Goal: Browse casually: Explore the website without a specific task or goal

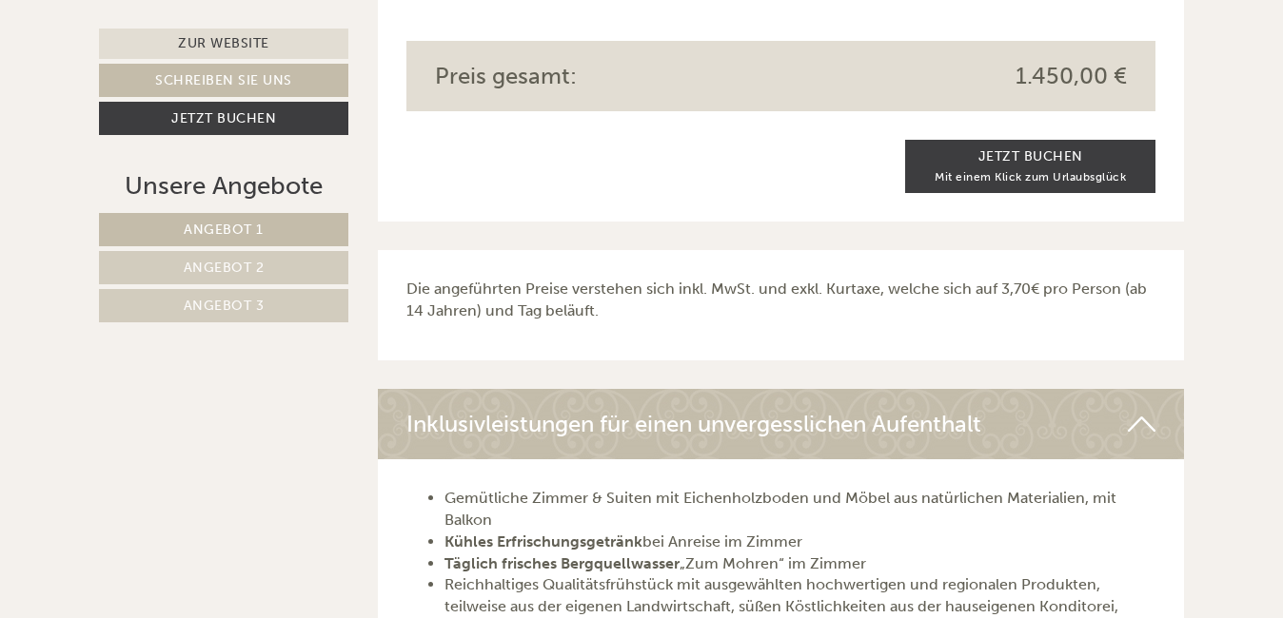
scroll to position [4009, 0]
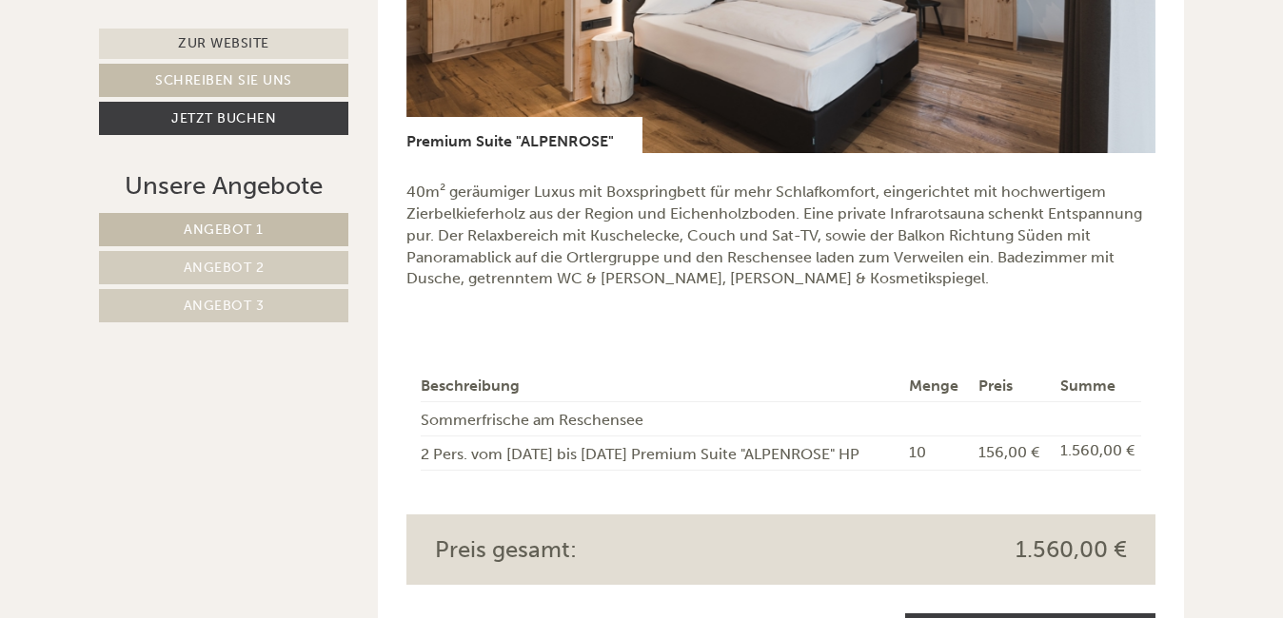
scroll to position [1522, 0]
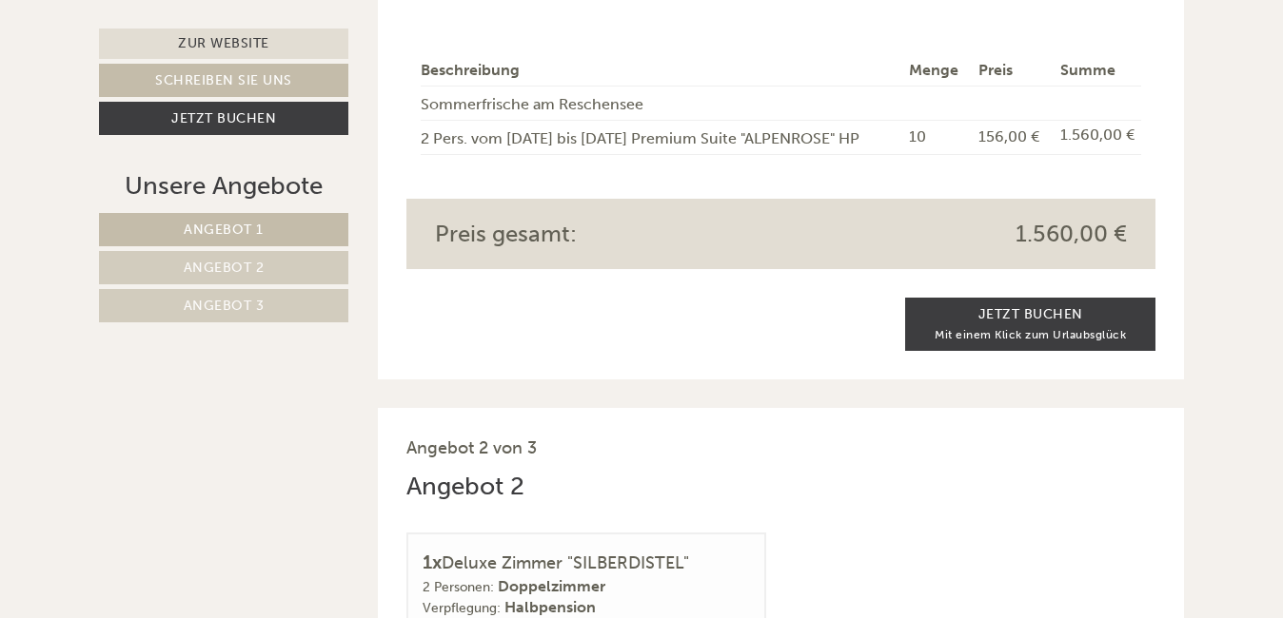
scroll to position [856, 0]
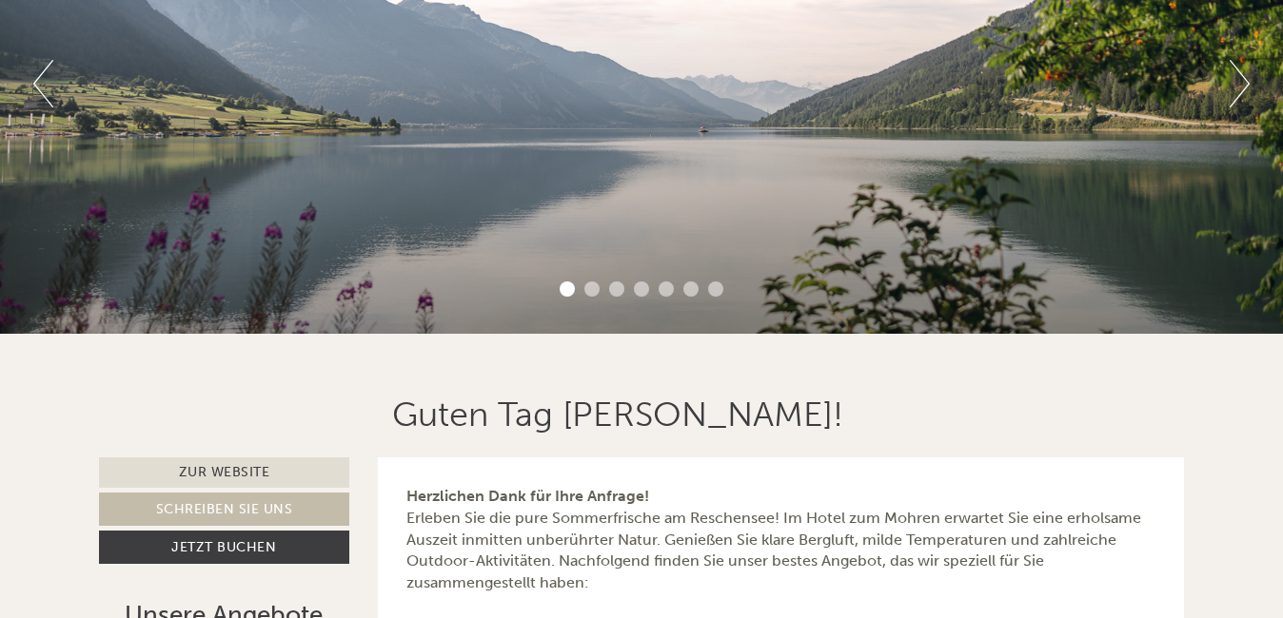
scroll to position [95, 0]
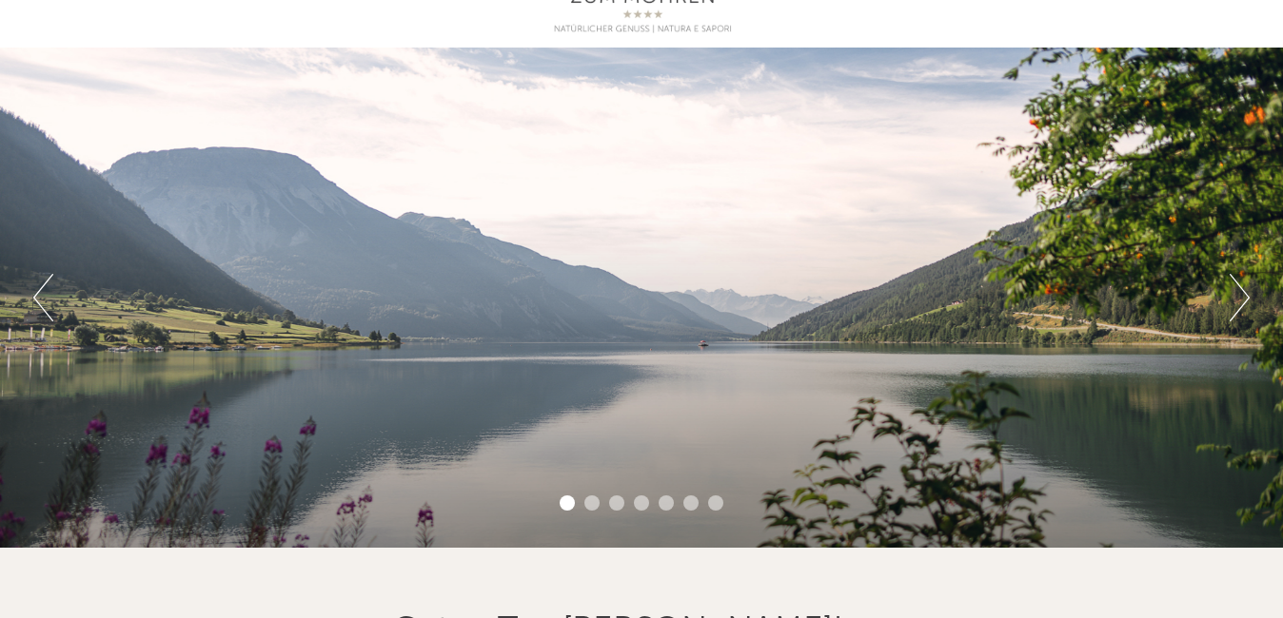
click at [1252, 293] on div "Previous Next 1 2 3 4 5 6 7" at bounding box center [641, 298] width 1283 height 501
click at [1243, 295] on button "Next" at bounding box center [1239, 298] width 20 height 48
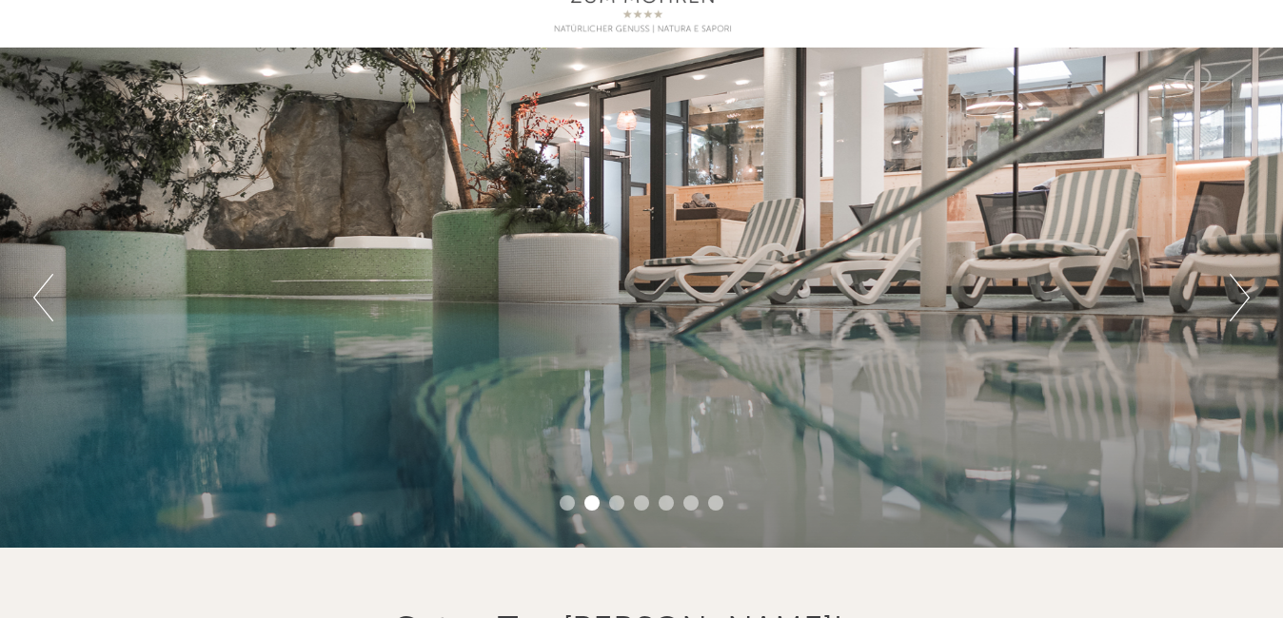
click at [1243, 295] on button "Next" at bounding box center [1239, 298] width 20 height 48
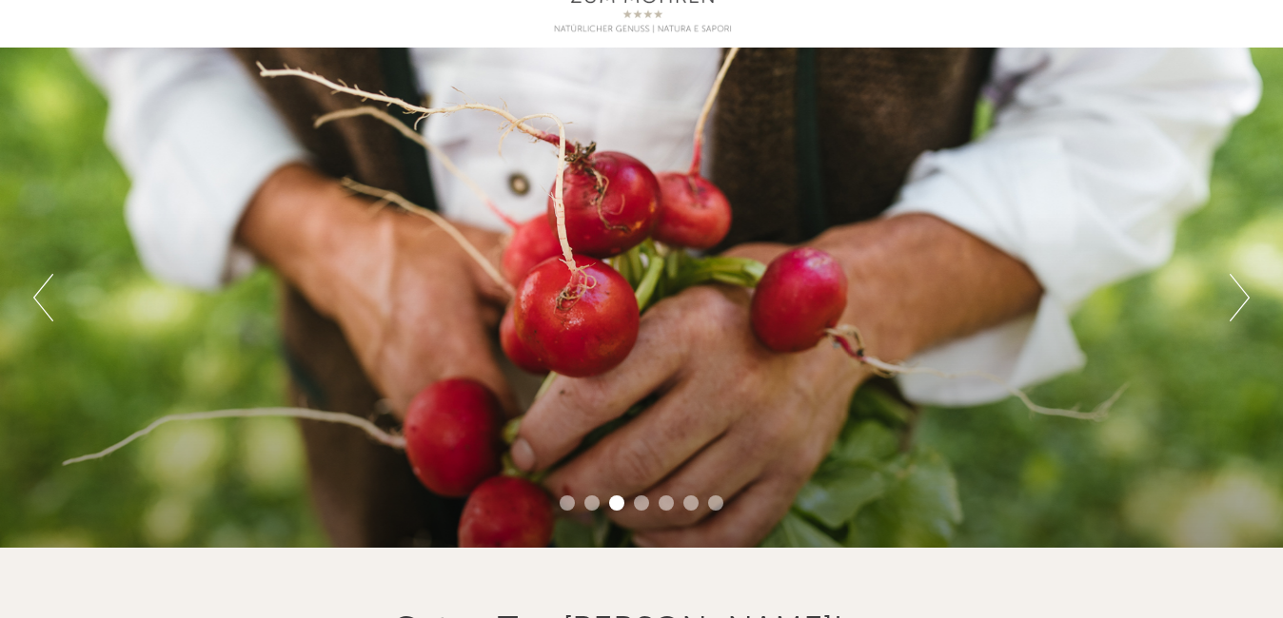
click at [1243, 295] on button "Next" at bounding box center [1239, 298] width 20 height 48
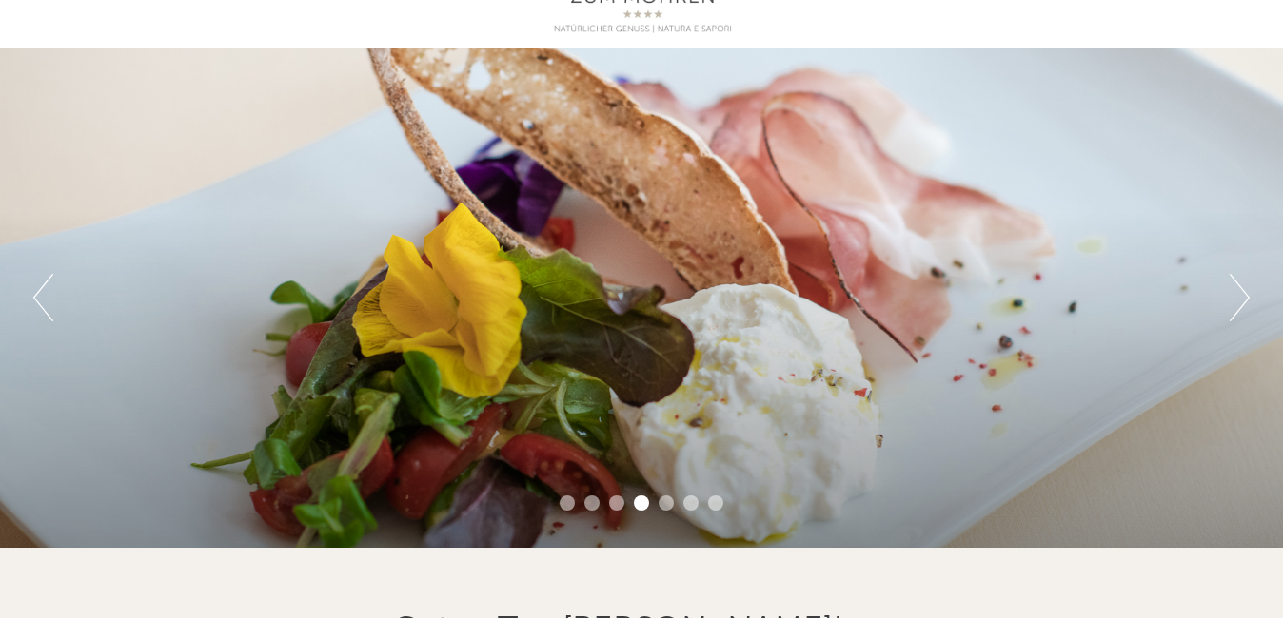
click at [1243, 295] on button "Next" at bounding box center [1239, 298] width 20 height 48
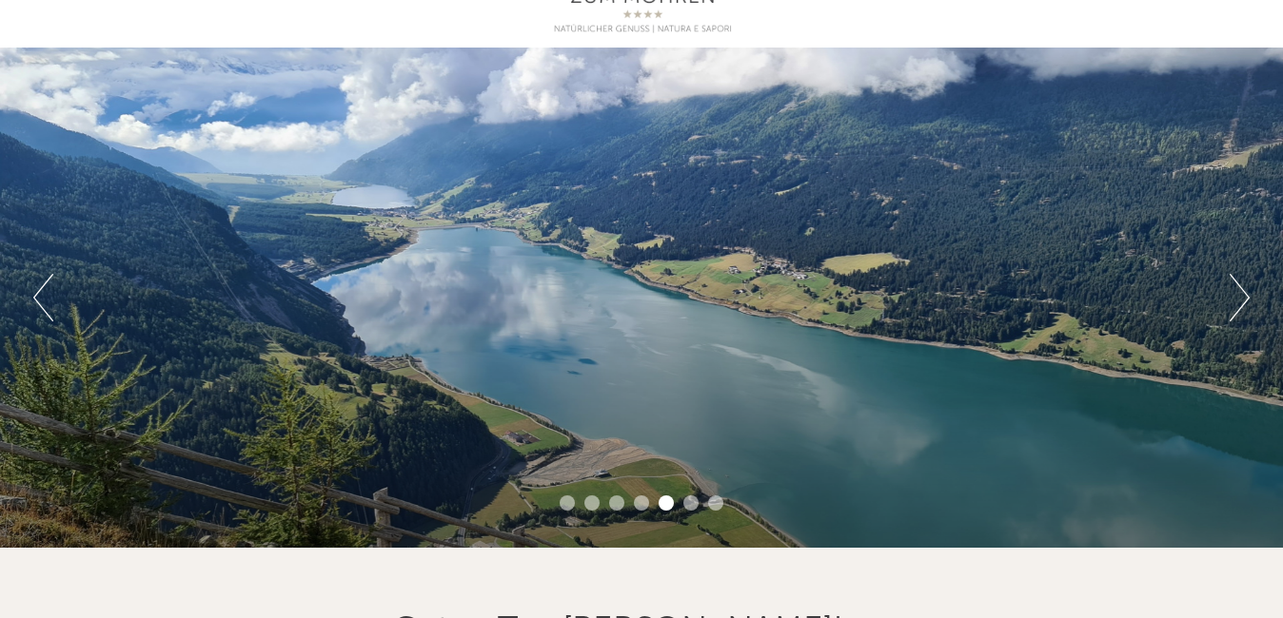
click at [1243, 295] on button "Next" at bounding box center [1239, 298] width 20 height 48
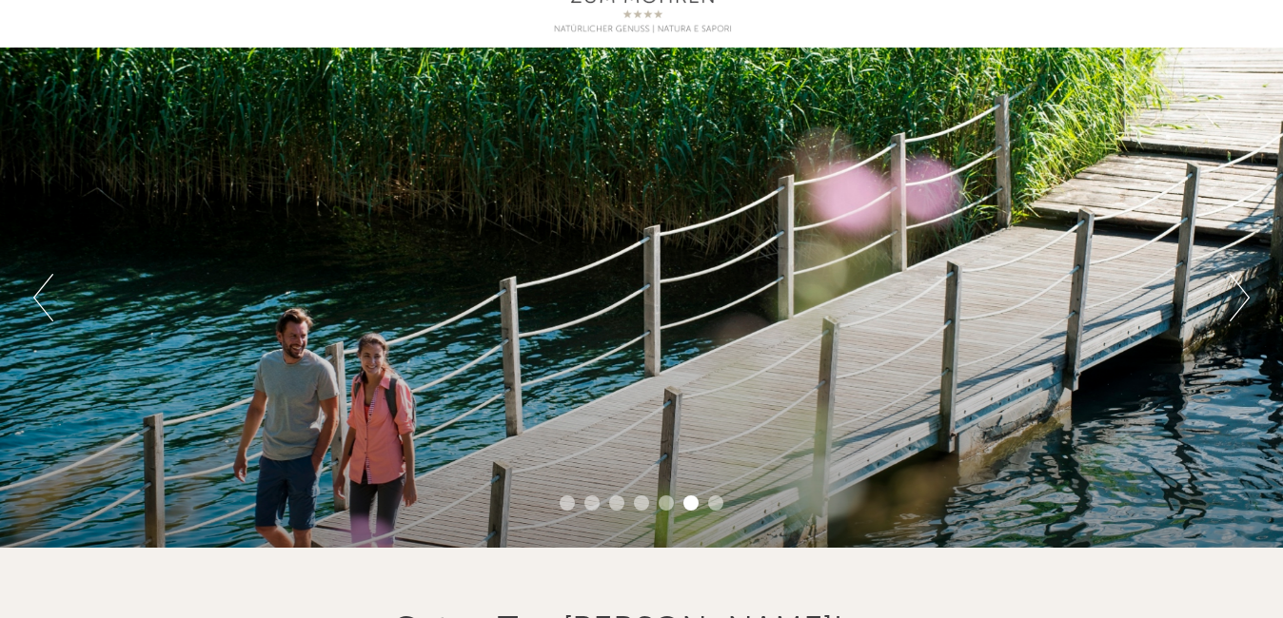
click at [1243, 295] on button "Next" at bounding box center [1239, 298] width 20 height 48
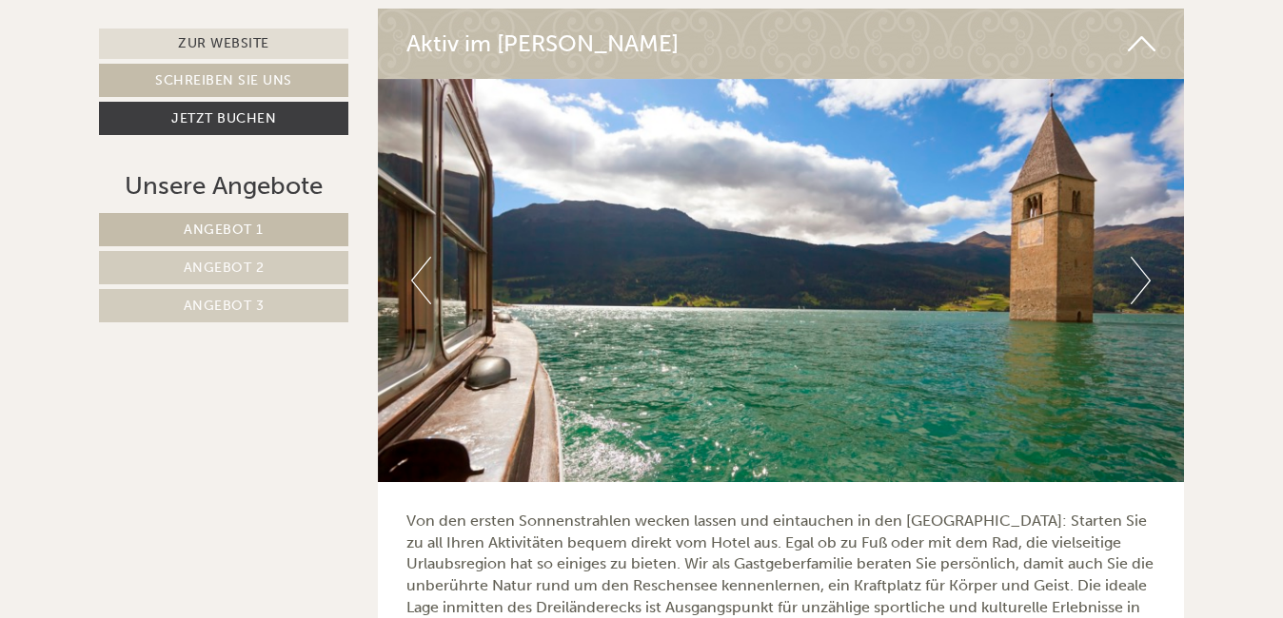
scroll to position [6810, 0]
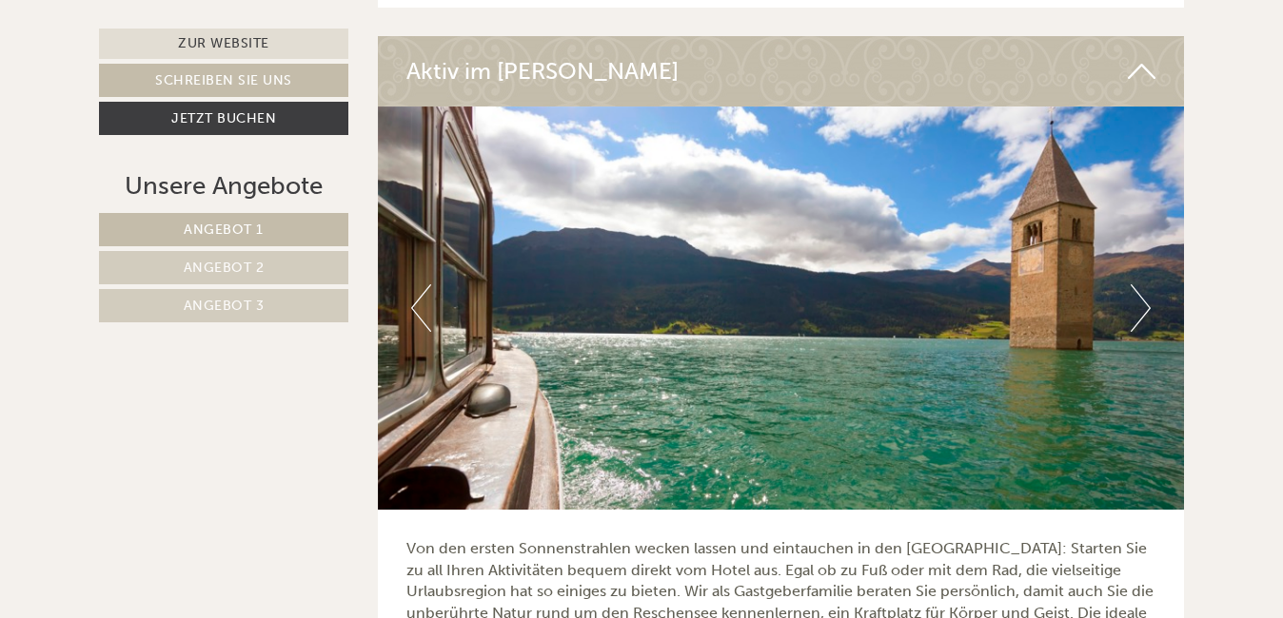
click at [1138, 296] on button "Next" at bounding box center [1140, 309] width 20 height 48
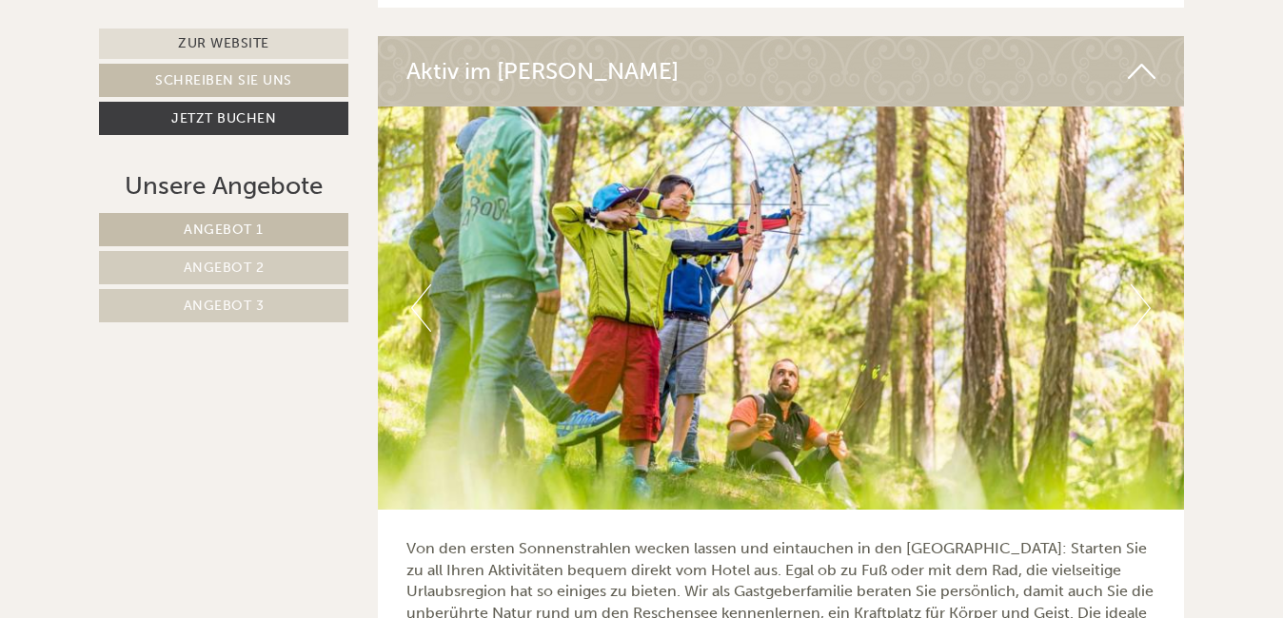
click at [1146, 286] on button "Next" at bounding box center [1140, 309] width 20 height 48
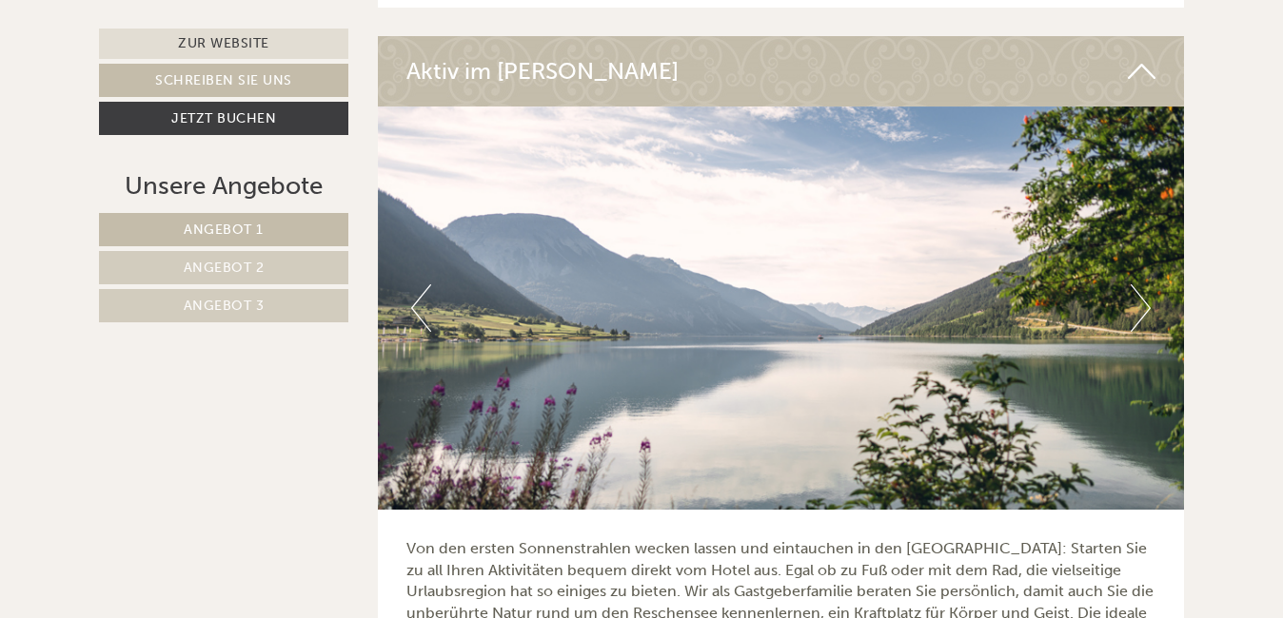
click at [1146, 286] on button "Next" at bounding box center [1140, 309] width 20 height 48
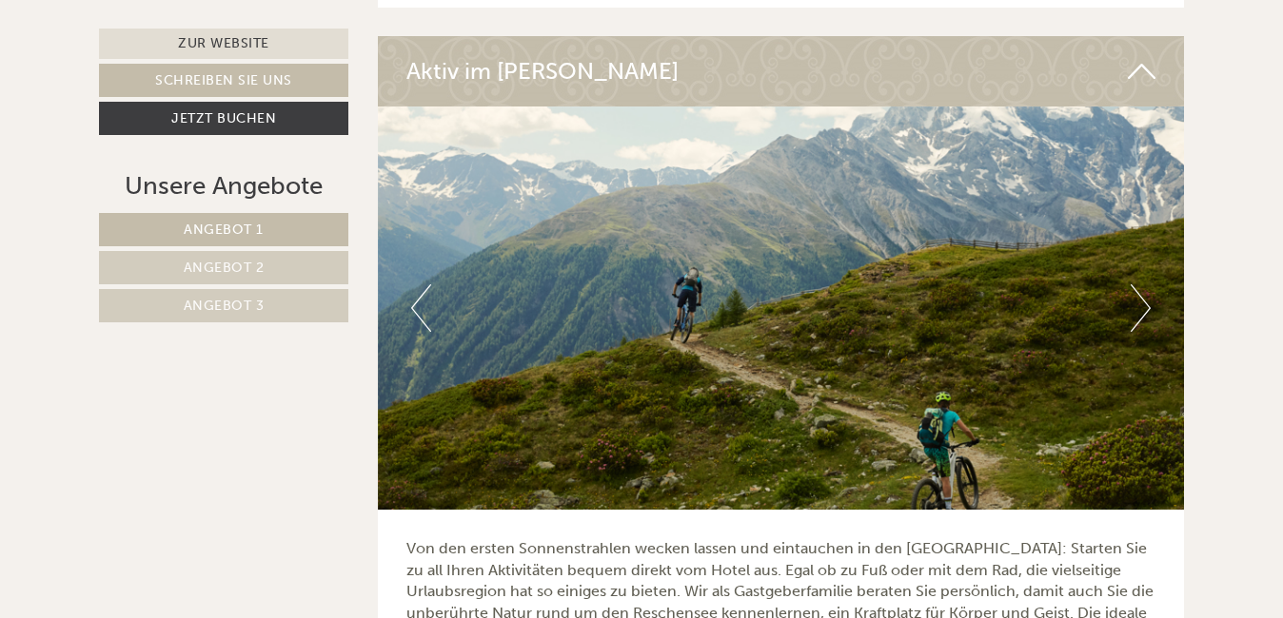
click at [1146, 286] on button "Next" at bounding box center [1140, 309] width 20 height 48
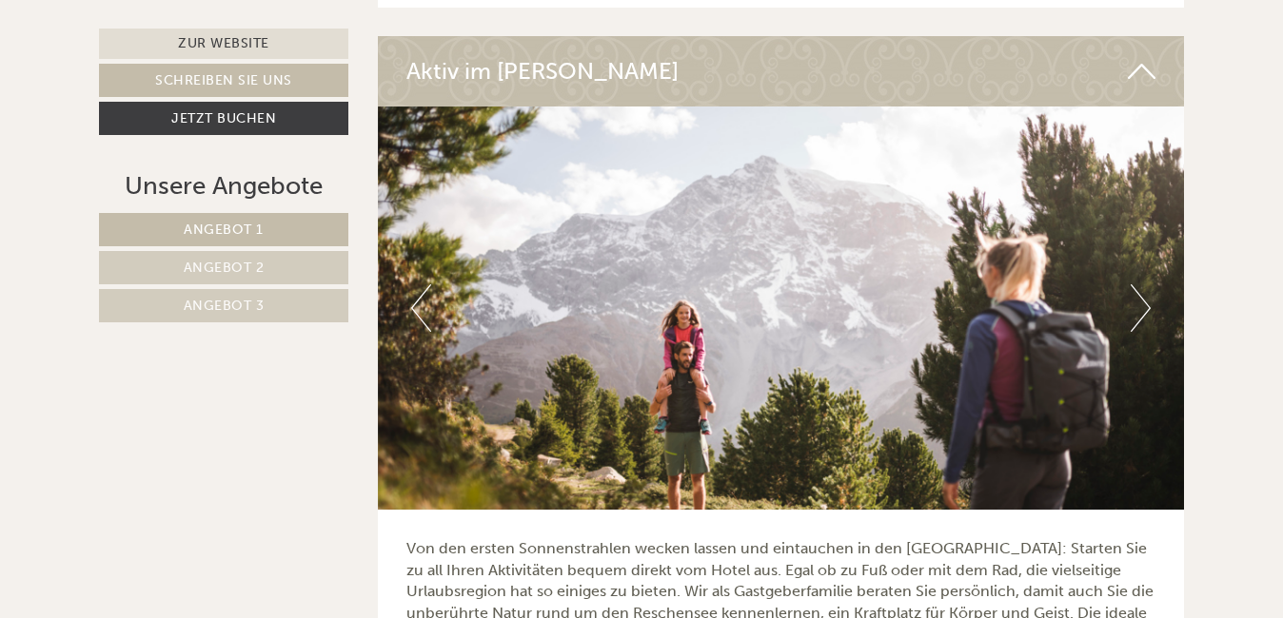
click at [1146, 286] on button "Next" at bounding box center [1140, 309] width 20 height 48
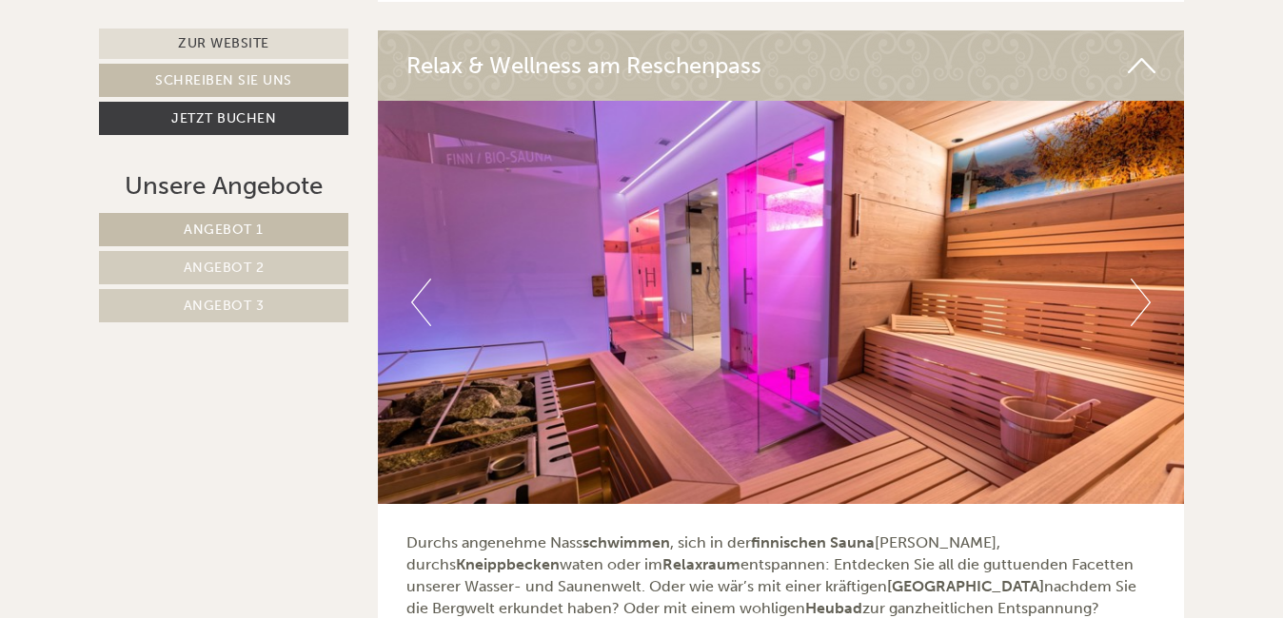
scroll to position [6049, 0]
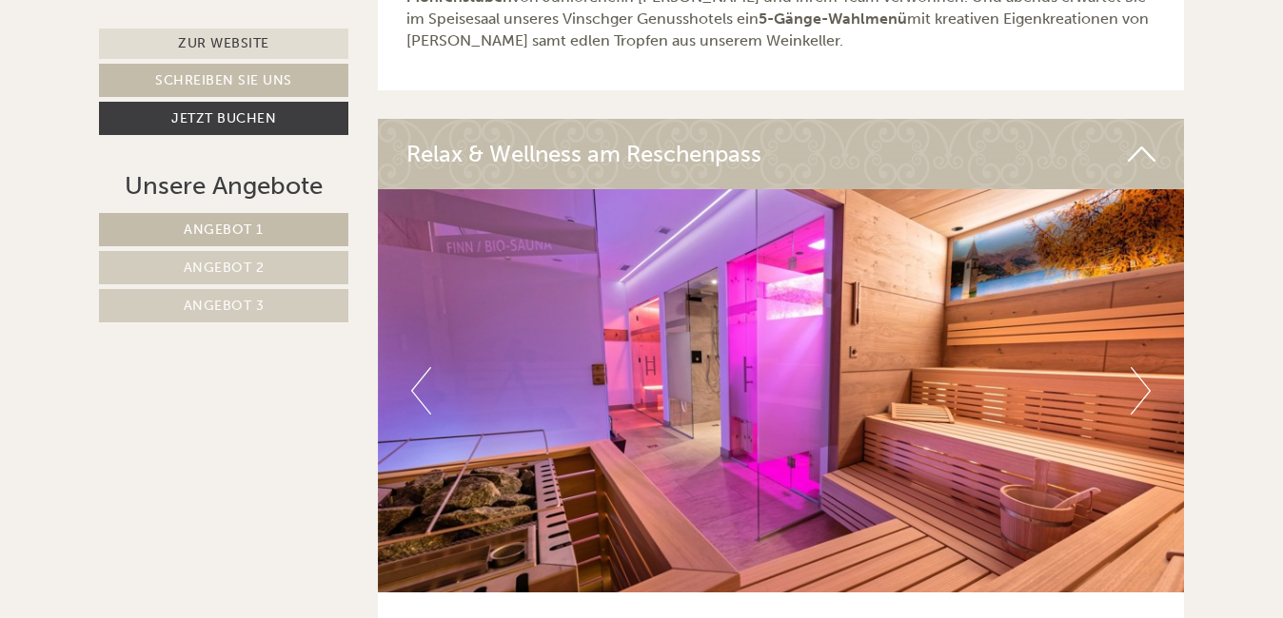
click at [1144, 367] on button "Next" at bounding box center [1140, 391] width 20 height 48
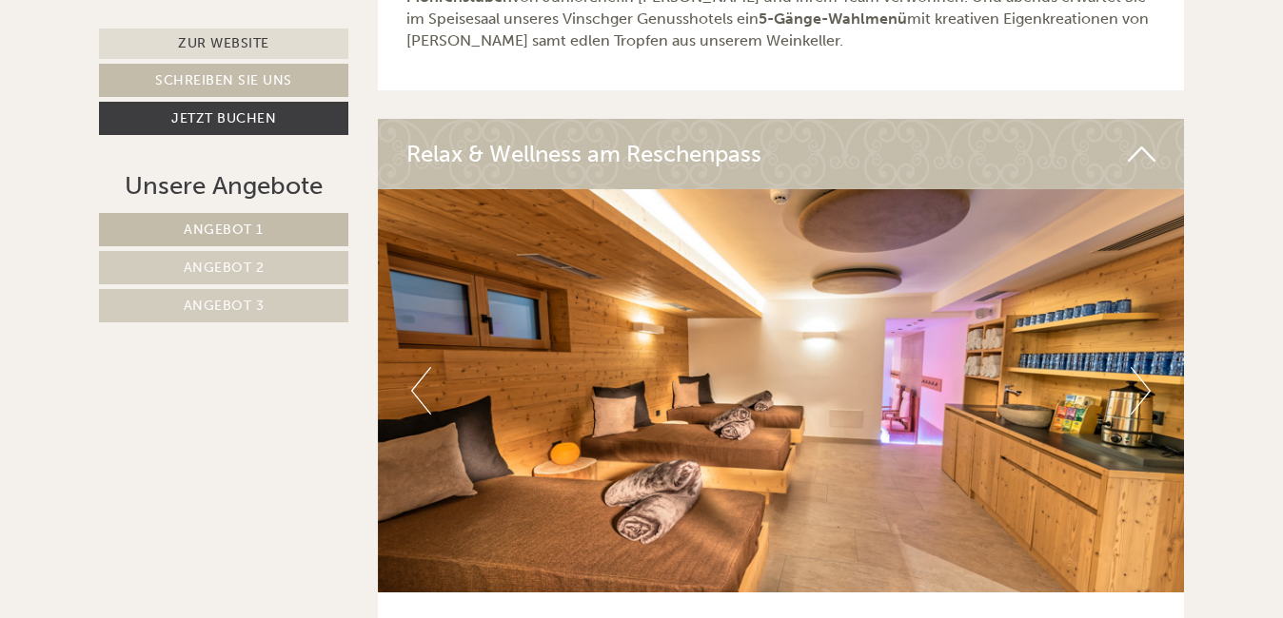
click at [1144, 367] on button "Next" at bounding box center [1140, 391] width 20 height 48
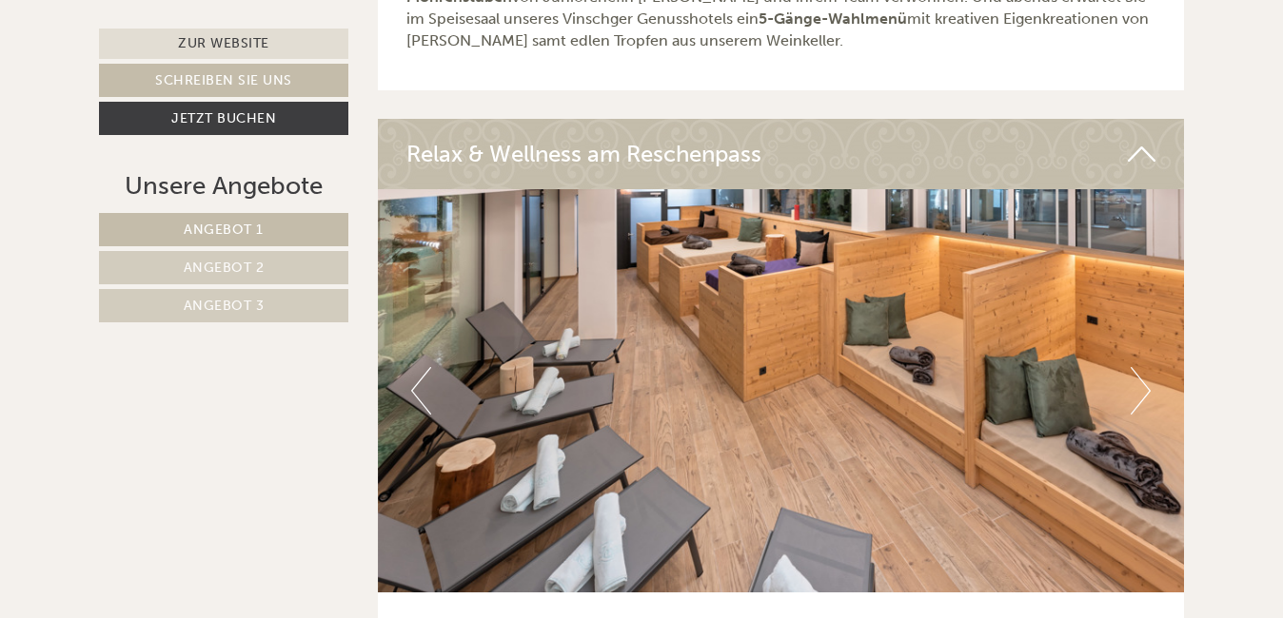
click at [1144, 367] on button "Next" at bounding box center [1140, 391] width 20 height 48
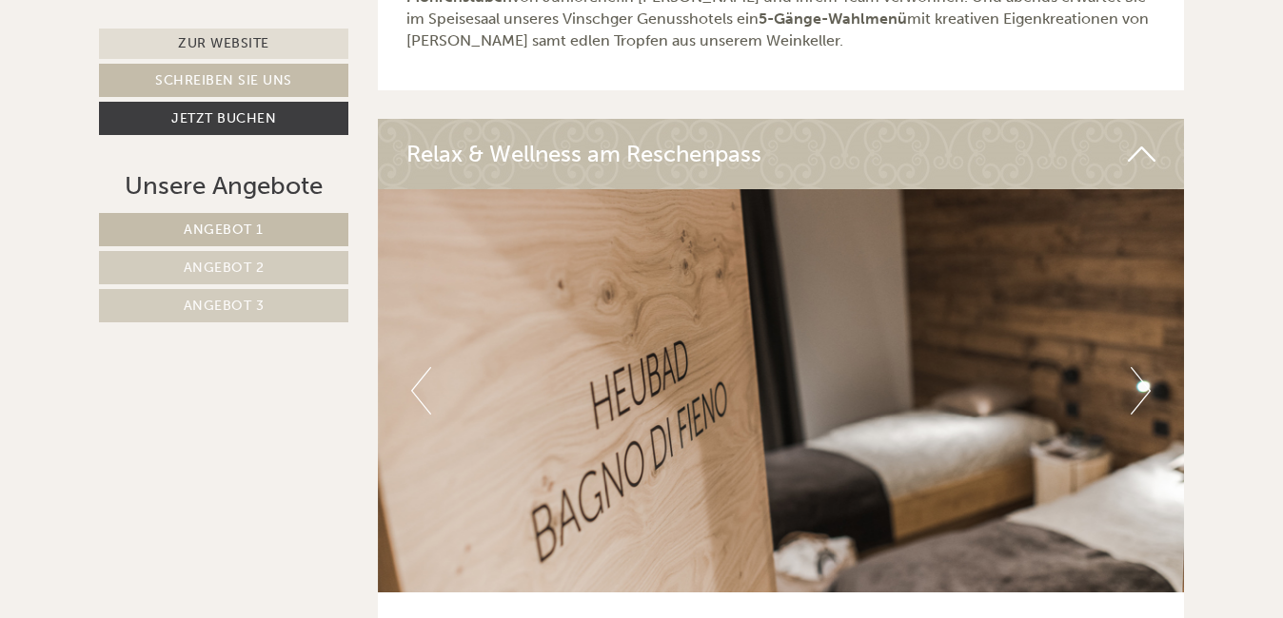
click at [1144, 367] on button "Next" at bounding box center [1140, 391] width 20 height 48
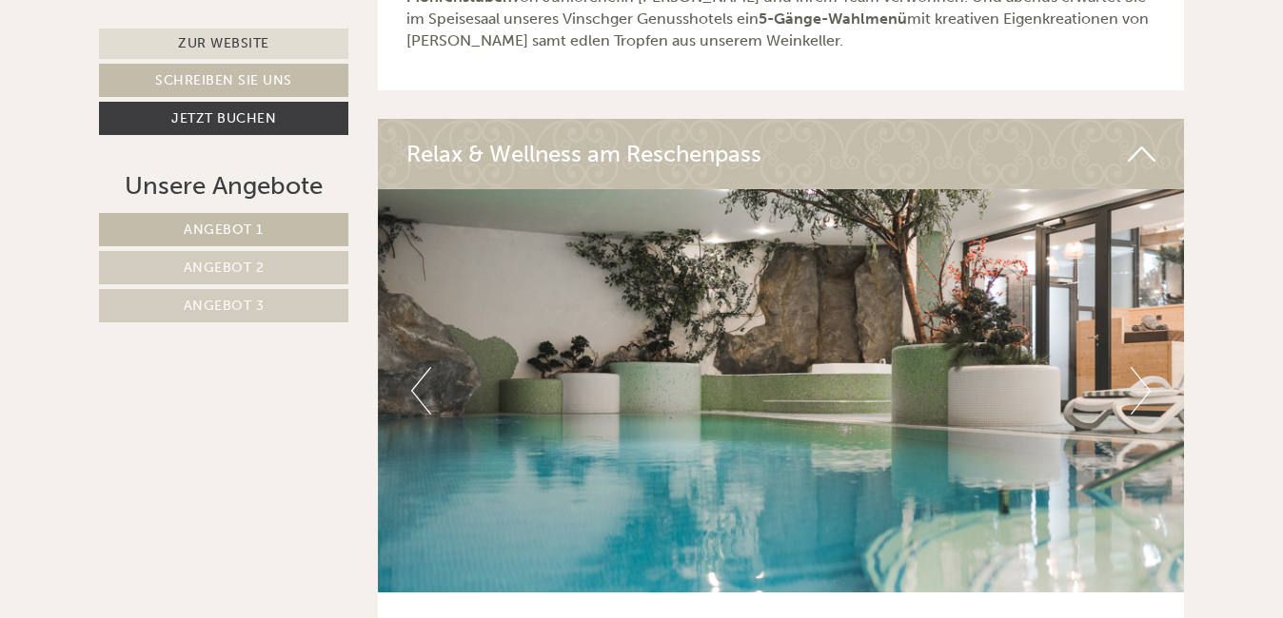
click at [1144, 367] on button "Next" at bounding box center [1140, 391] width 20 height 48
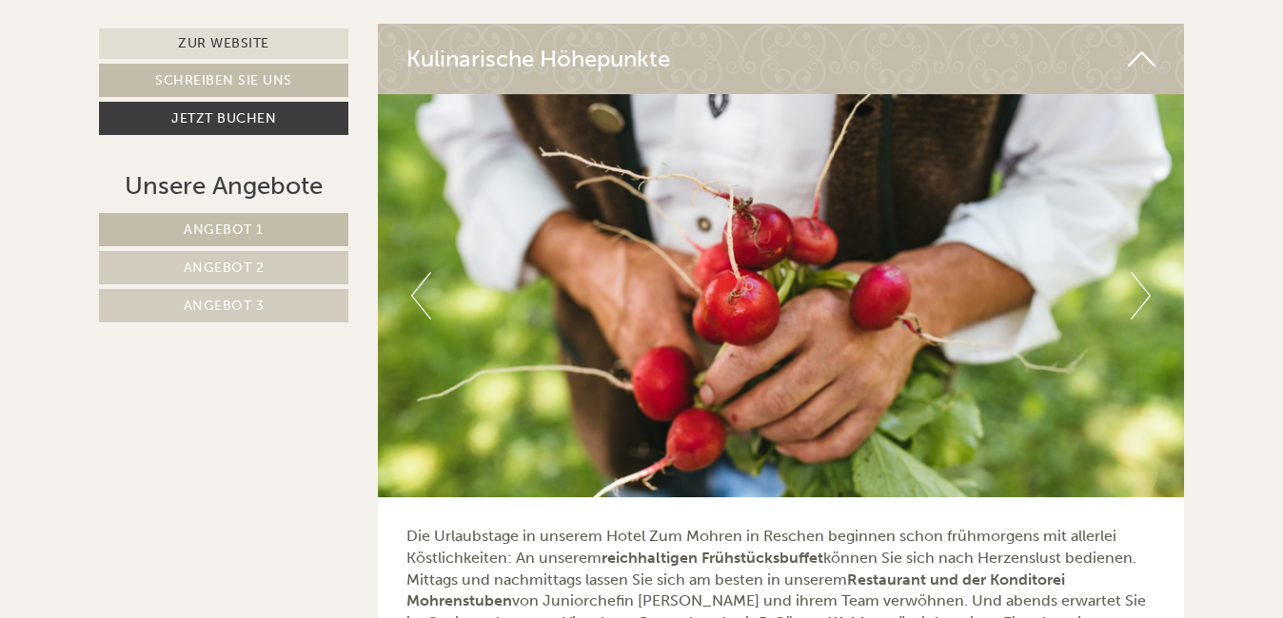
scroll to position [5288, 0]
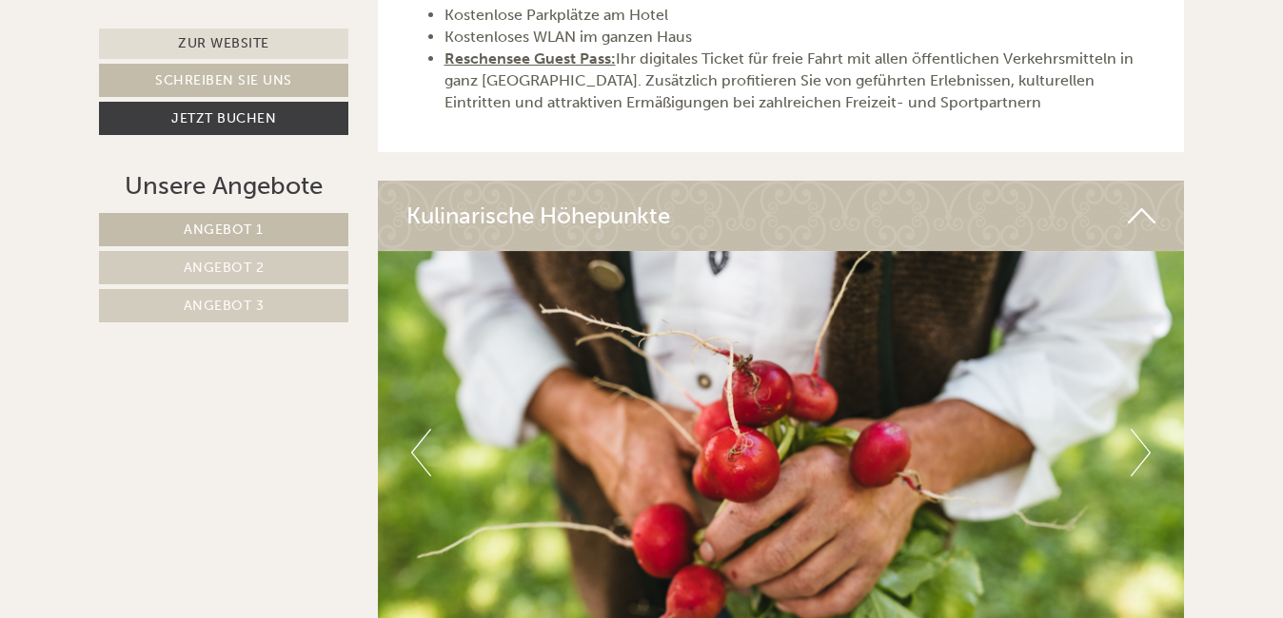
click at [1143, 431] on button "Next" at bounding box center [1140, 453] width 20 height 48
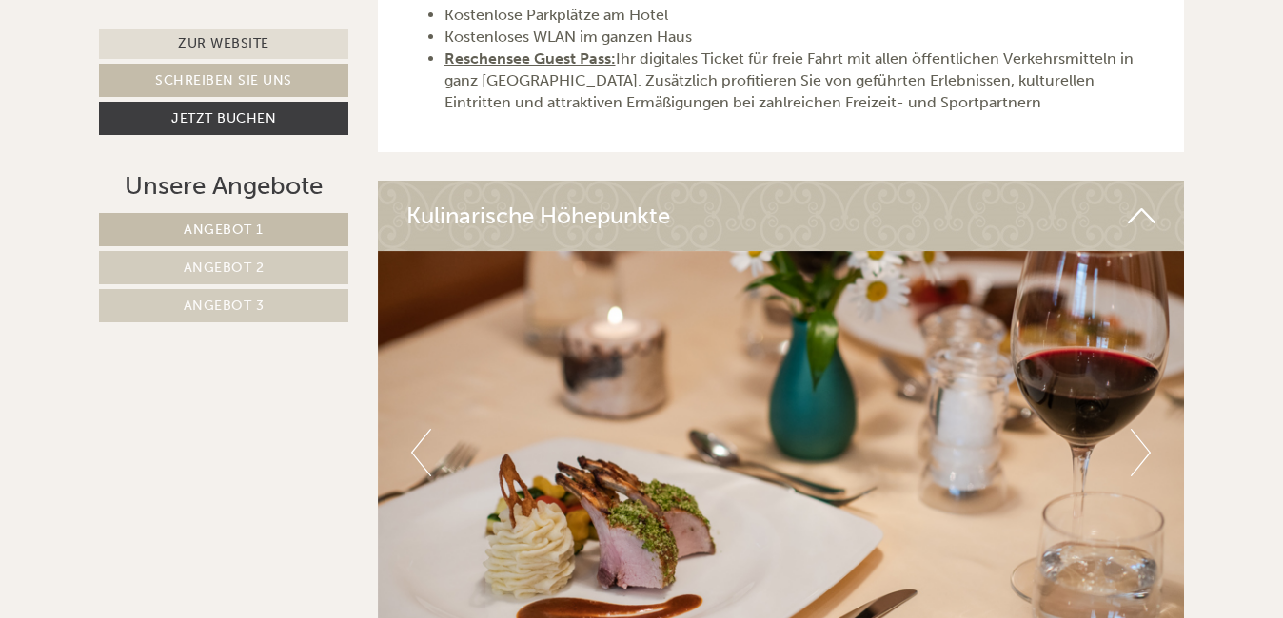
click at [1143, 431] on button "Next" at bounding box center [1140, 453] width 20 height 48
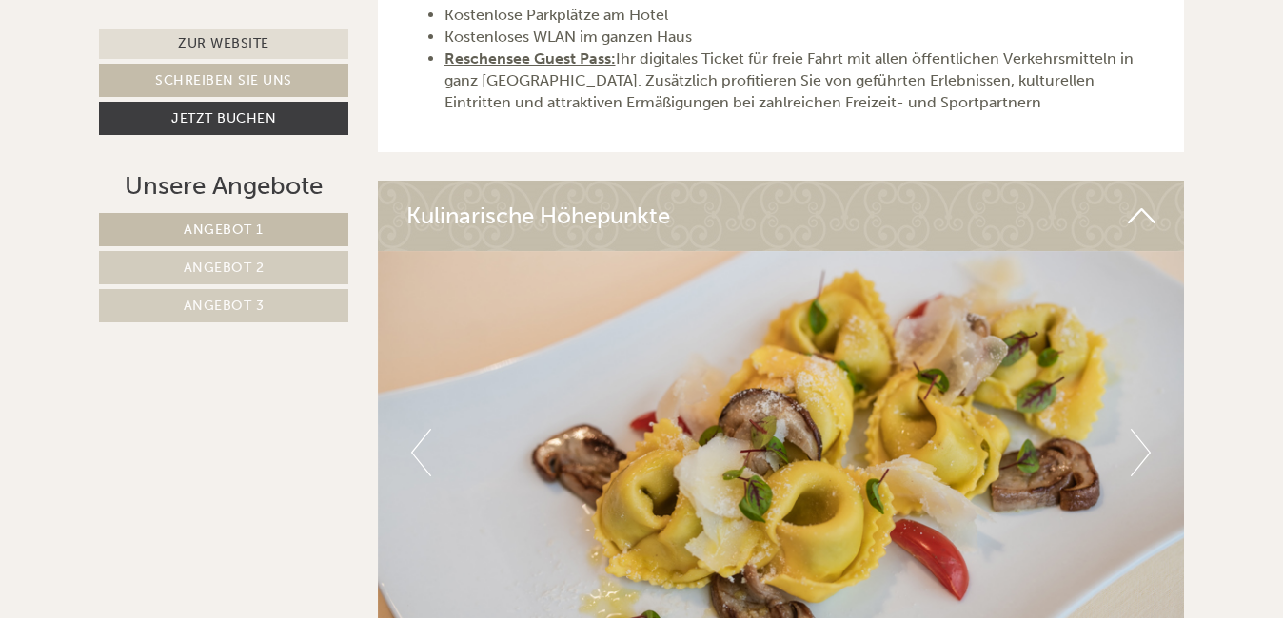
click at [1143, 431] on button "Next" at bounding box center [1140, 453] width 20 height 48
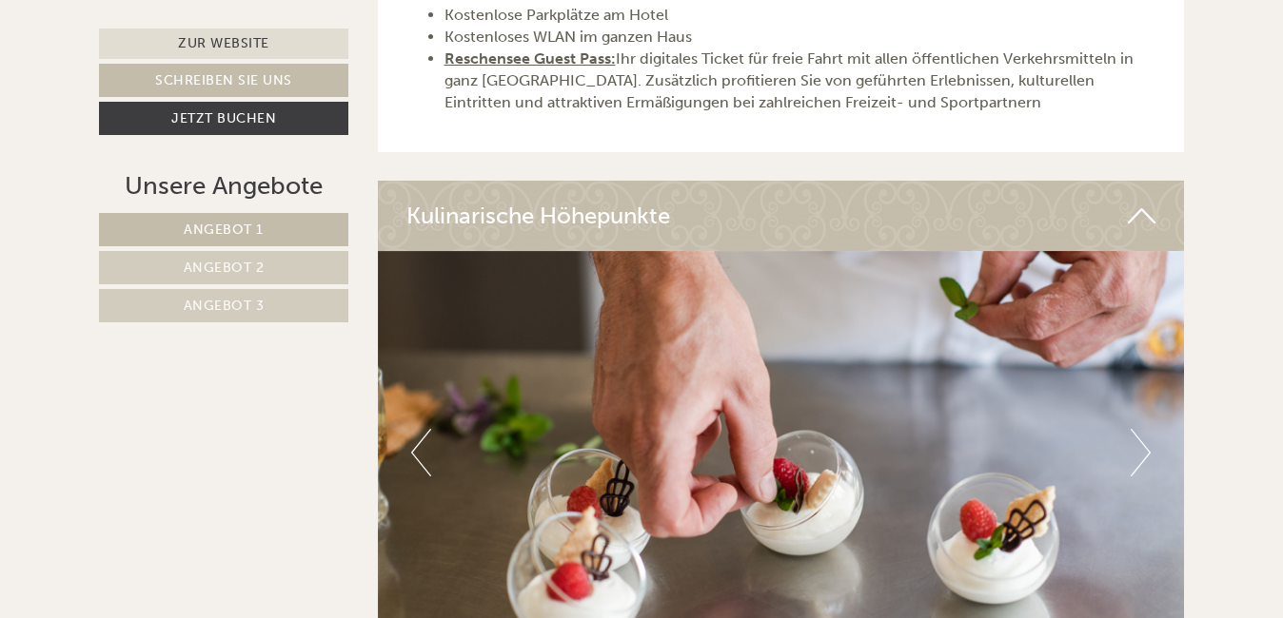
click at [1143, 431] on button "Next" at bounding box center [1140, 453] width 20 height 48
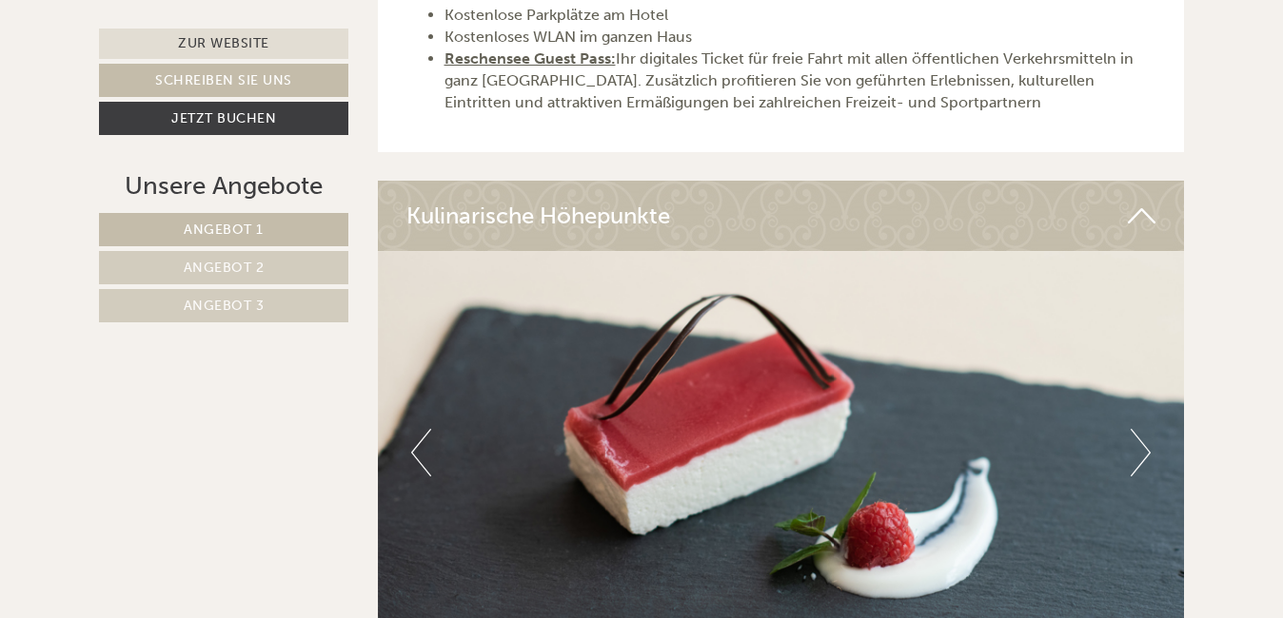
click at [1143, 431] on button "Next" at bounding box center [1140, 453] width 20 height 48
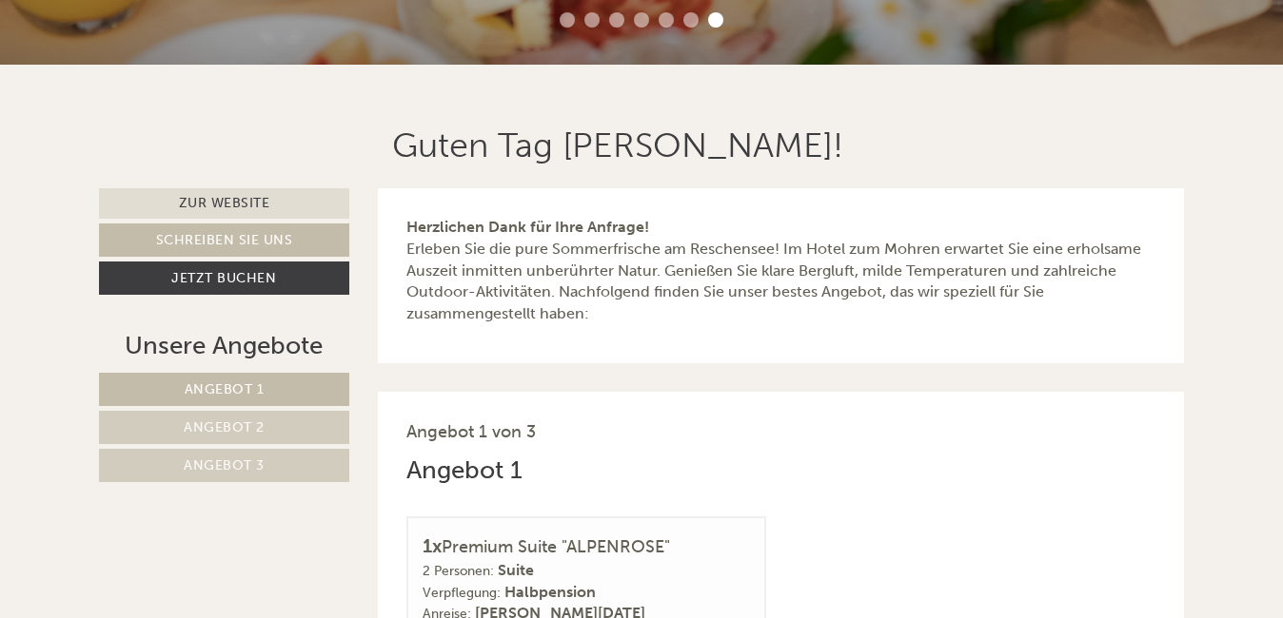
scroll to position [435, 0]
